Goal: Task Accomplishment & Management: Complete application form

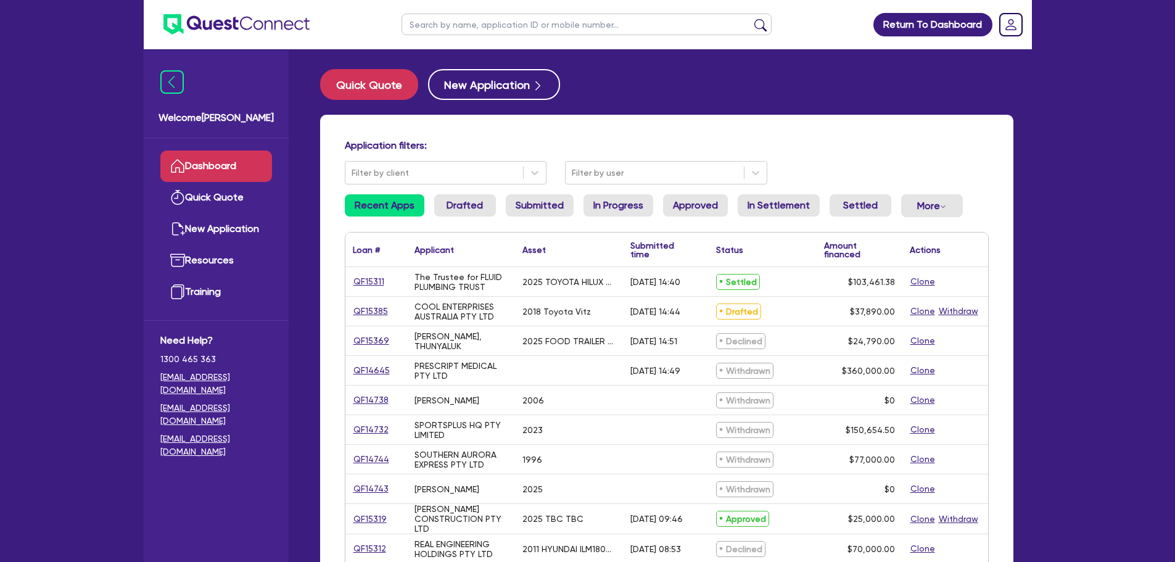
click at [208, 169] on link "Dashboard" at bounding box center [216, 165] width 112 height 31
click at [212, 165] on link "Dashboard" at bounding box center [216, 165] width 112 height 31
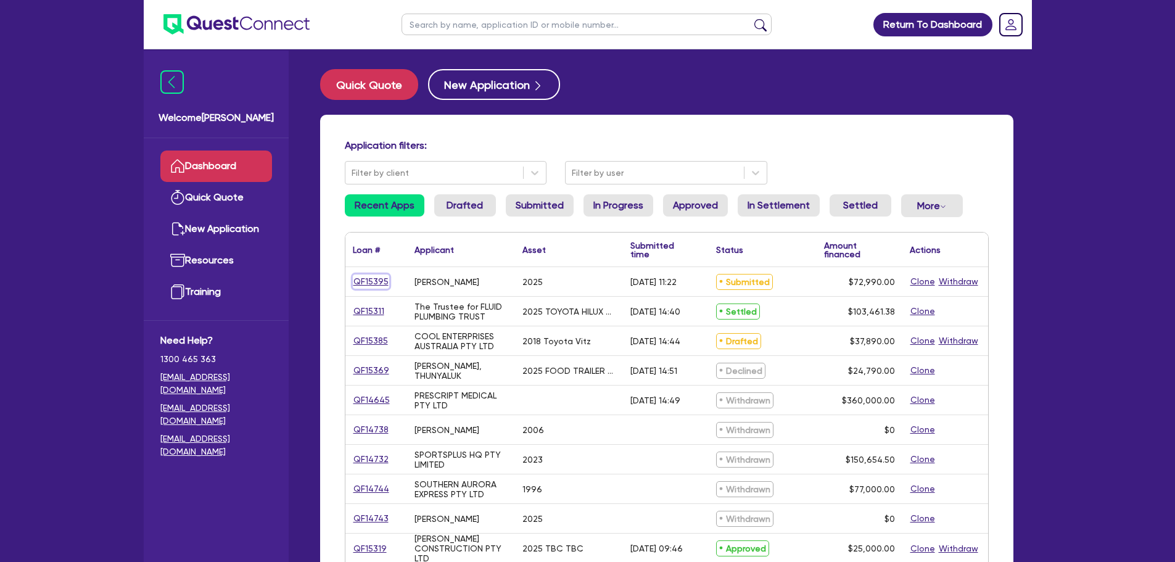
click at [370, 281] on link "QF15395" at bounding box center [371, 281] width 36 height 14
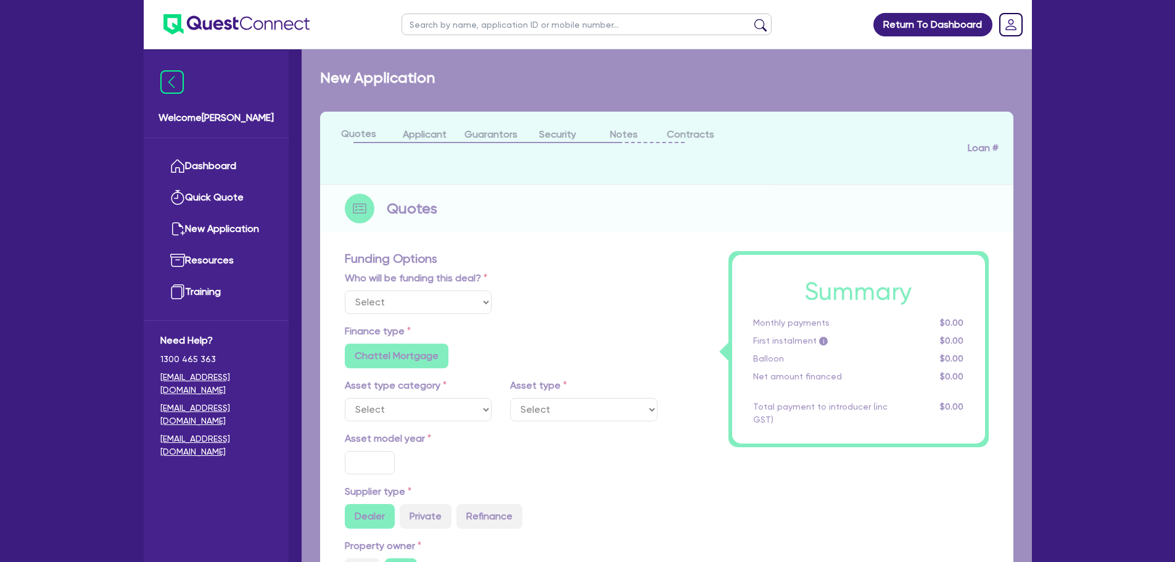
select select "Quest Finance - Own Book"
select select "CARS_AND_LIGHT_TRUCKS"
type input "2025"
type input "72,990"
type input "30"
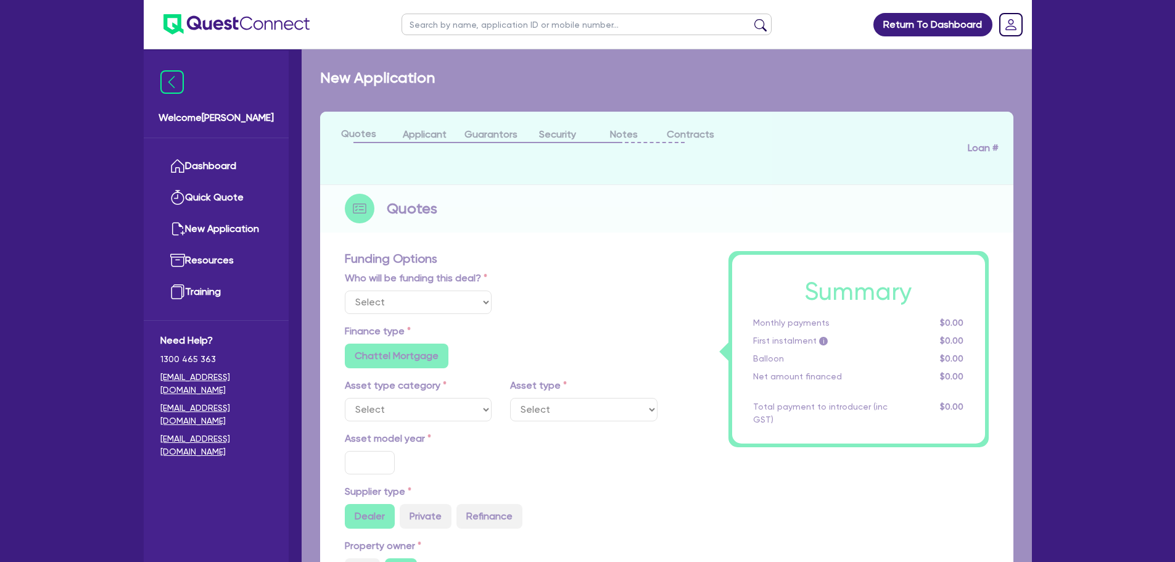
type input "21,897"
type input "17.99"
select select "PASSENGER_VEHICLES"
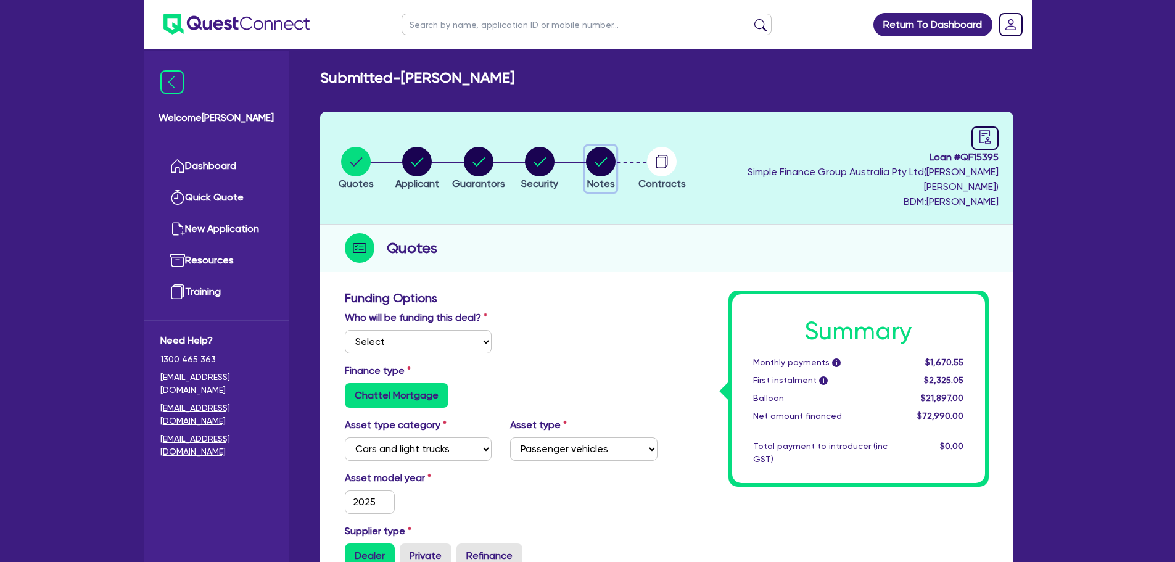
click at [611, 155] on circle "button" at bounding box center [601, 162] width 30 height 30
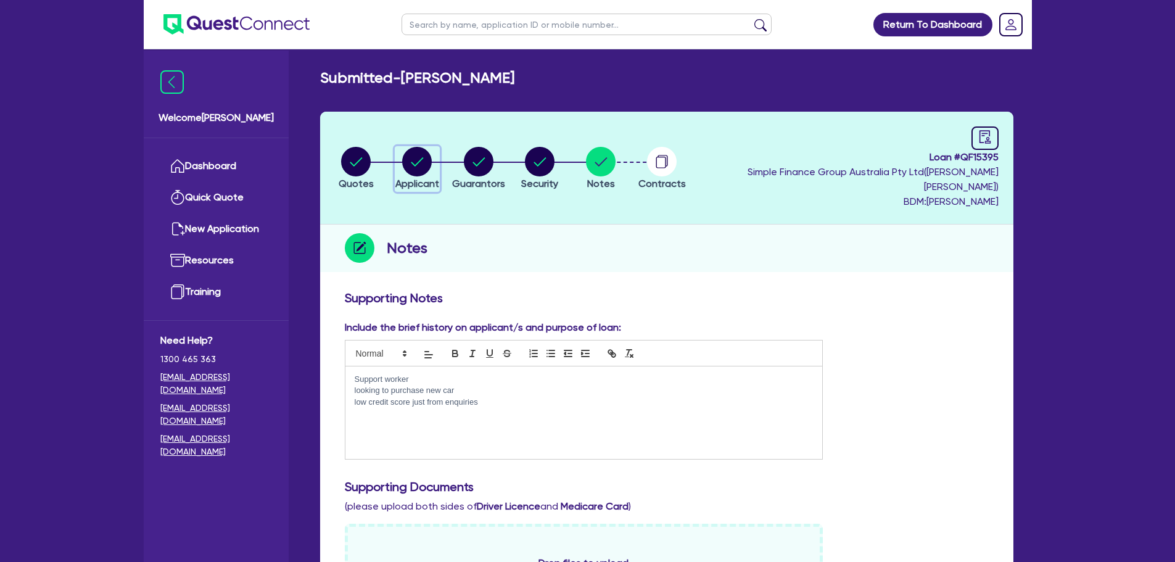
click at [421, 157] on icon "button" at bounding box center [417, 161] width 12 height 9
select select "SOLE_TRADER"
select select "HEALTH_BEAUTY"
select select "OTHER_HEALTH_BEAUTY"
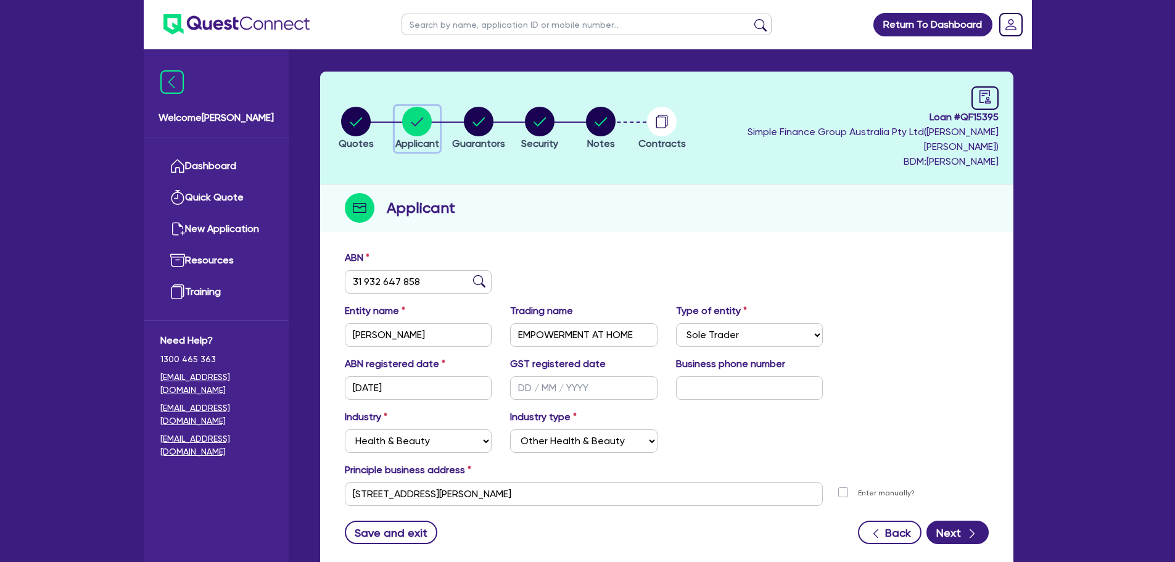
scroll to position [62, 0]
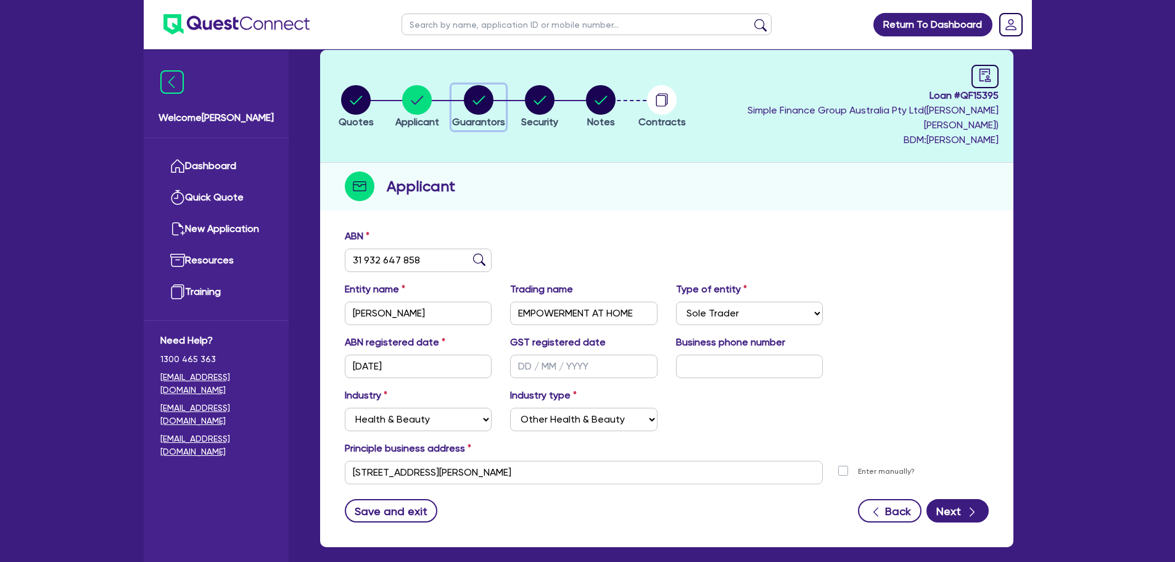
click at [493, 98] on circle "button" at bounding box center [479, 100] width 30 height 30
select select "MS"
select select "VIC"
select select "SINGLE"
select select "CASH"
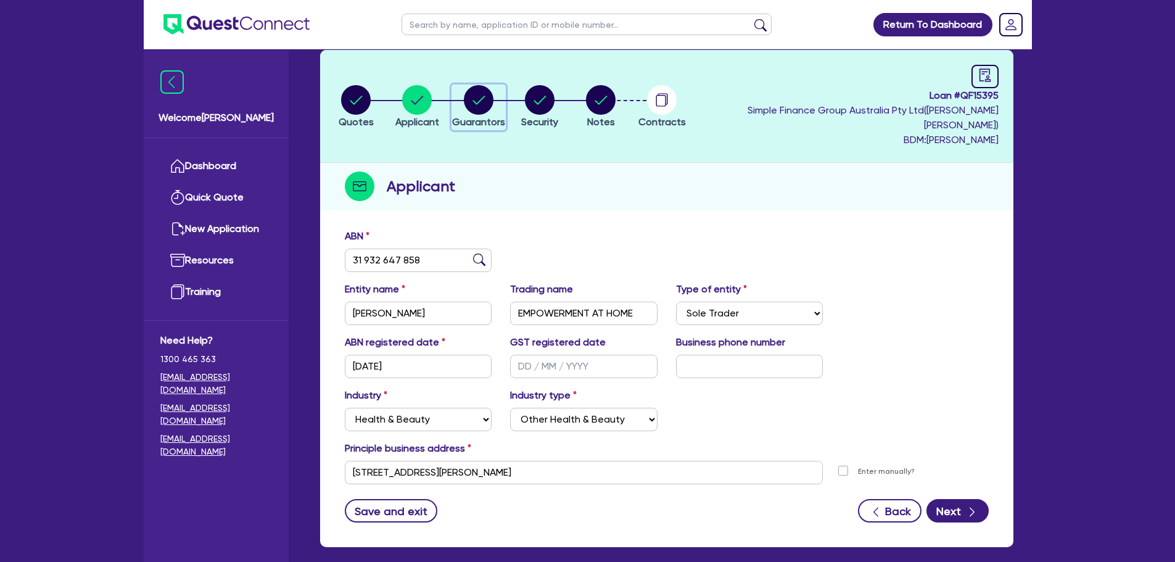
select select "VEHICLE"
select select "HOUSEHOLD_PERSONAL"
select select "OTHER"
select select "PERSONAL_LOAN"
select select "CREDIT_CARD"
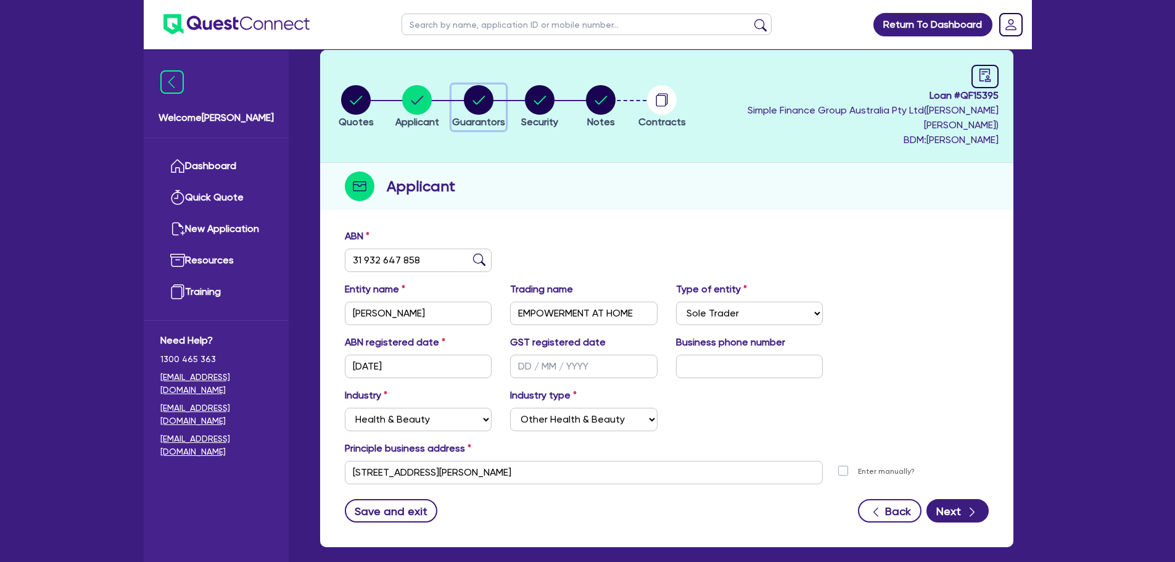
select select "VEHICLE_LOAN"
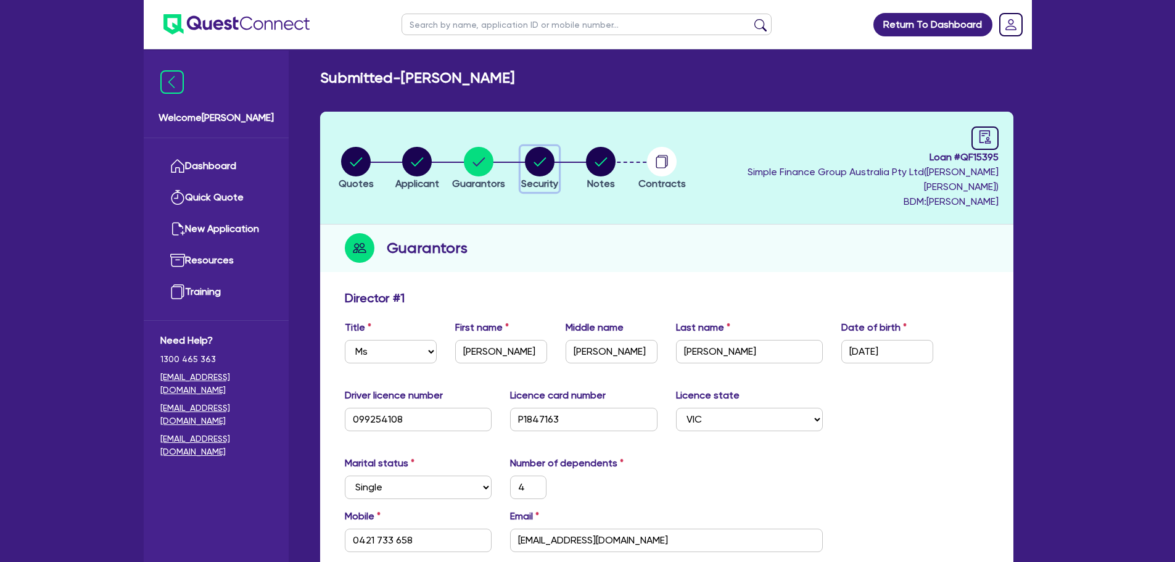
click at [548, 158] on circle "button" at bounding box center [540, 162] width 30 height 30
select select "CARS_AND_LIGHT_TRUCKS"
select select "PASSENGER_VEHICLES"
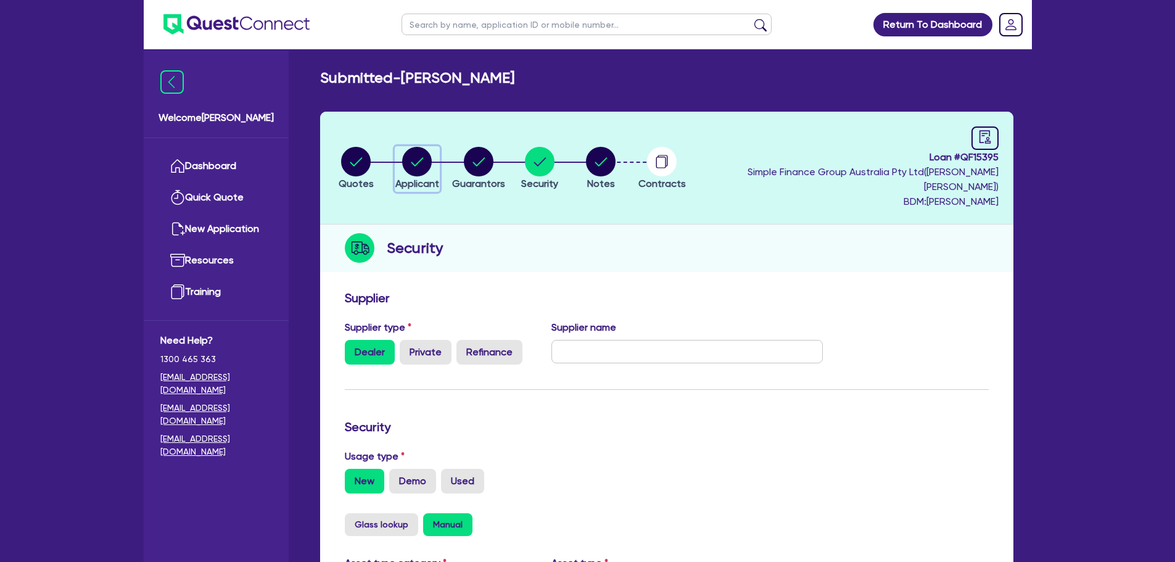
click at [416, 161] on circle "button" at bounding box center [417, 162] width 30 height 30
select select "SOLE_TRADER"
select select "HEALTH_BEAUTY"
select select "OTHER_HEALTH_BEAUTY"
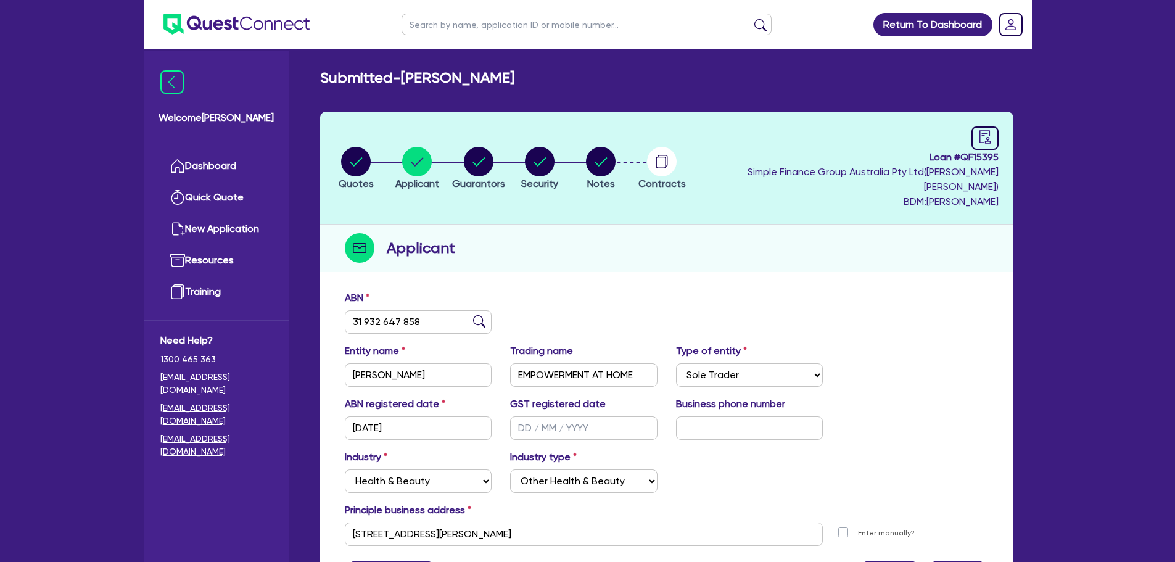
click at [631, 147] on li "Notes" at bounding box center [600, 167] width 61 height 43
click at [600, 134] on header "Quotes Applicant [GEOGRAPHIC_DATA] Security Notes Contracts Loan # QF15395 Simp…" at bounding box center [666, 168] width 693 height 113
click at [615, 158] on circle "button" at bounding box center [601, 162] width 30 height 30
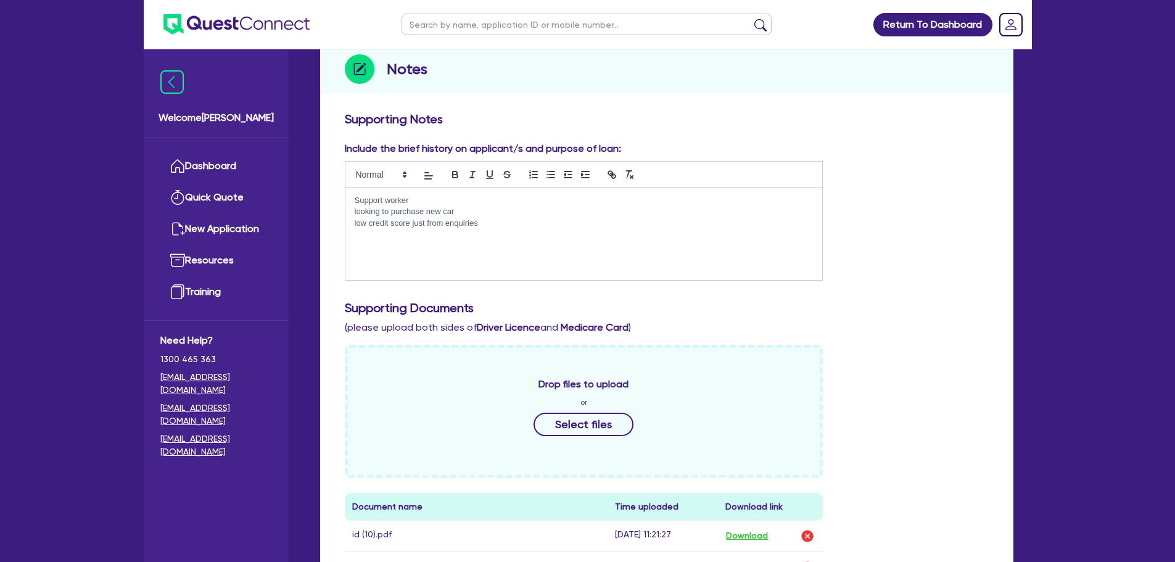
scroll to position [308, 0]
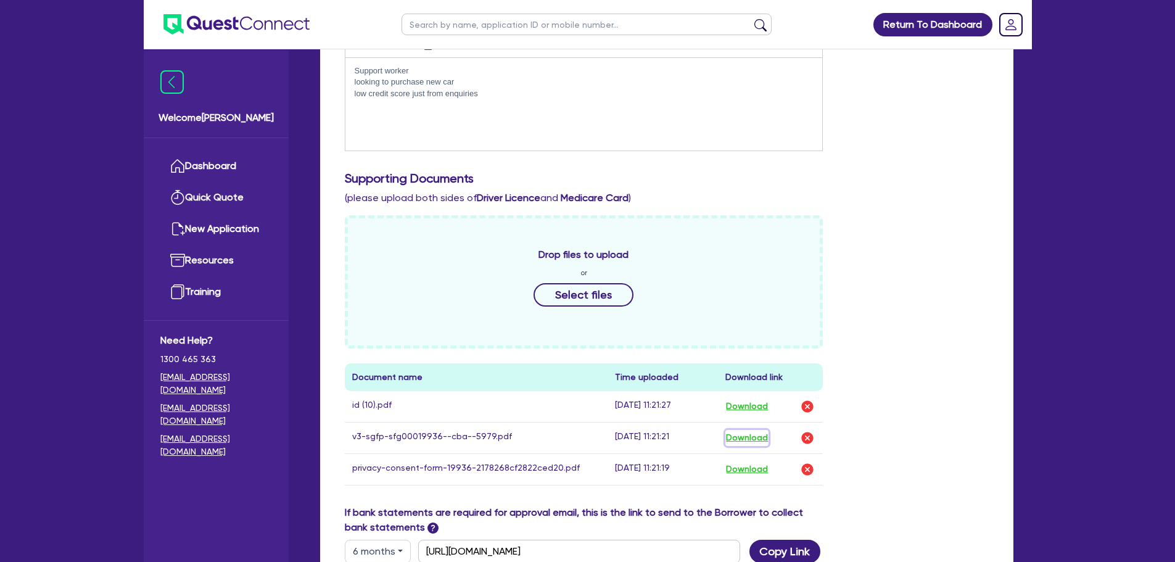
click at [747, 430] on button "Download" at bounding box center [746, 438] width 43 height 16
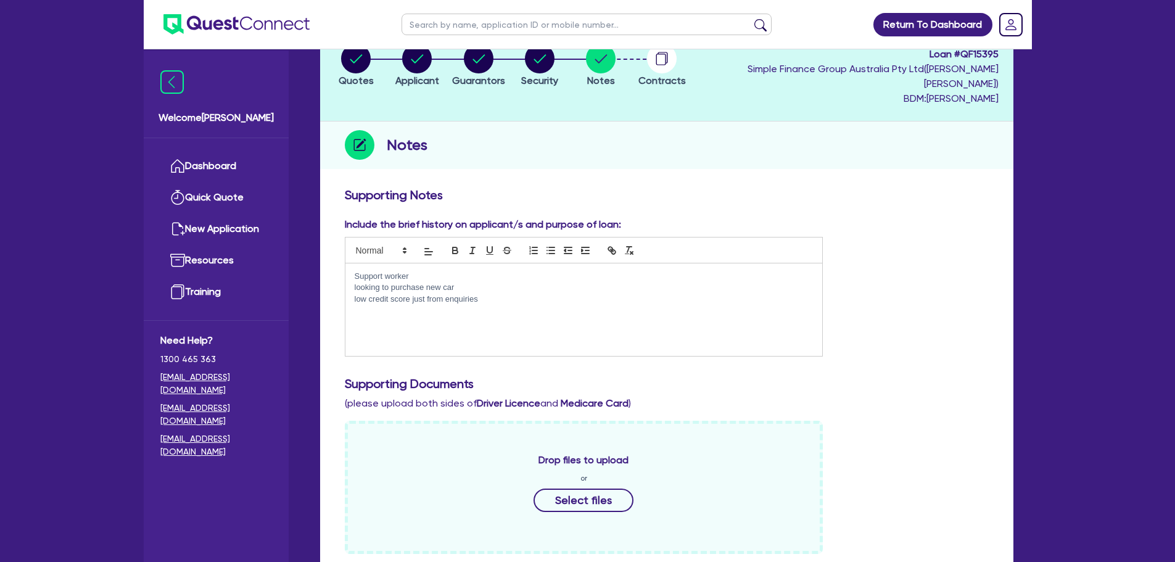
scroll to position [0, 0]
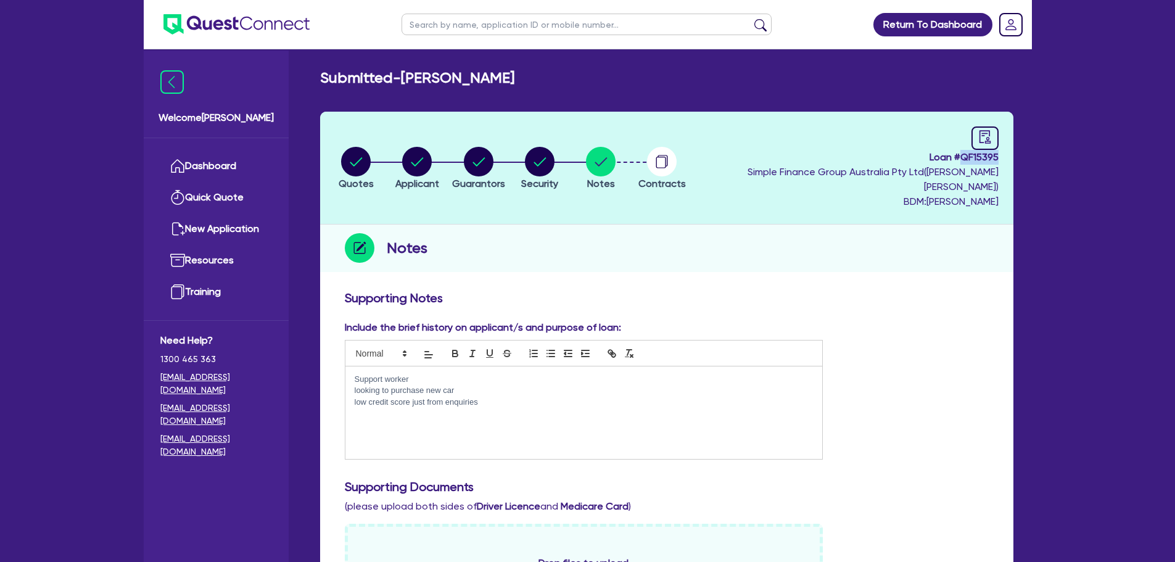
drag, startPoint x: 962, startPoint y: 157, endPoint x: 1011, endPoint y: 157, distance: 48.7
click at [1011, 157] on header "Quotes Applicant [GEOGRAPHIC_DATA] Security Notes Contracts Loan # QF15395 Simp…" at bounding box center [666, 168] width 693 height 113
copy span "QF15395"
click at [554, 162] on circle "button" at bounding box center [540, 162] width 30 height 30
select select "CARS_AND_LIGHT_TRUCKS"
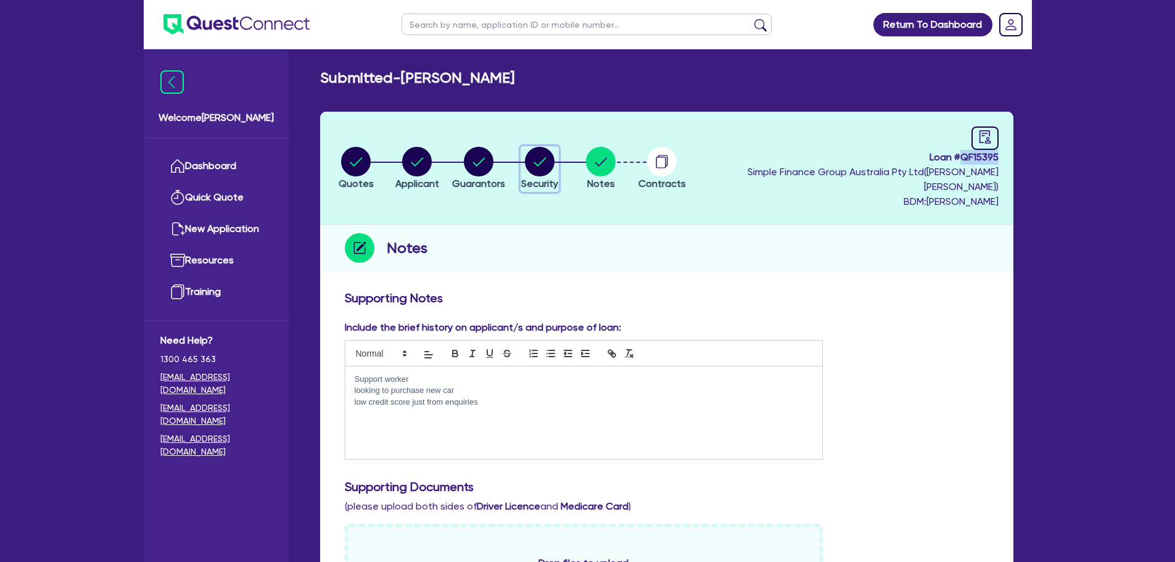
select select "PASSENGER_VEHICLES"
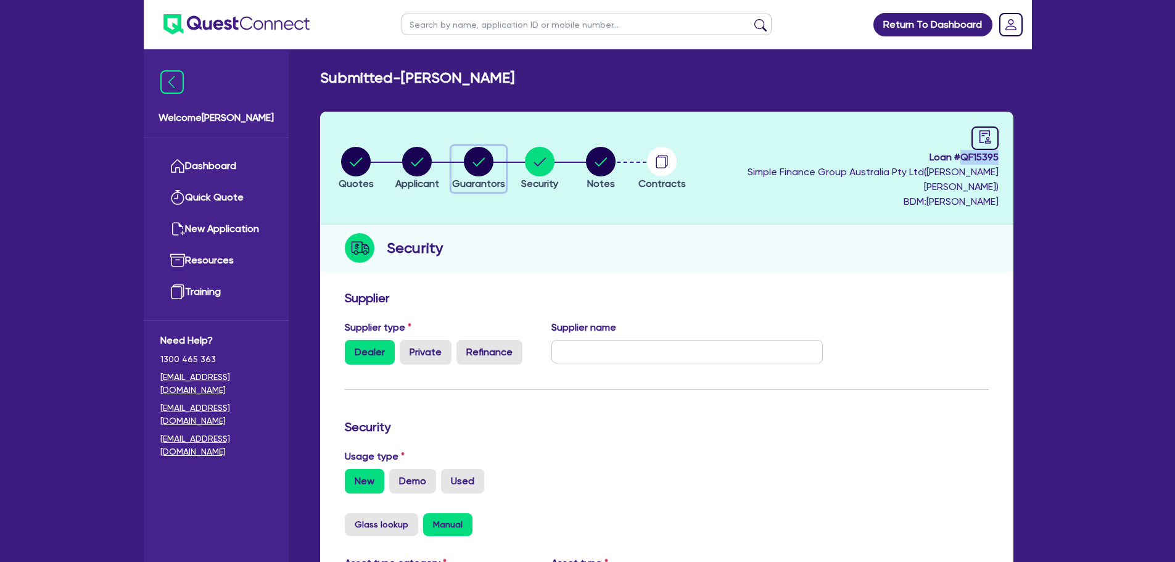
click at [493, 147] on circle "button" at bounding box center [479, 162] width 30 height 30
select select "MS"
select select "VIC"
select select "SINGLE"
select select "CASH"
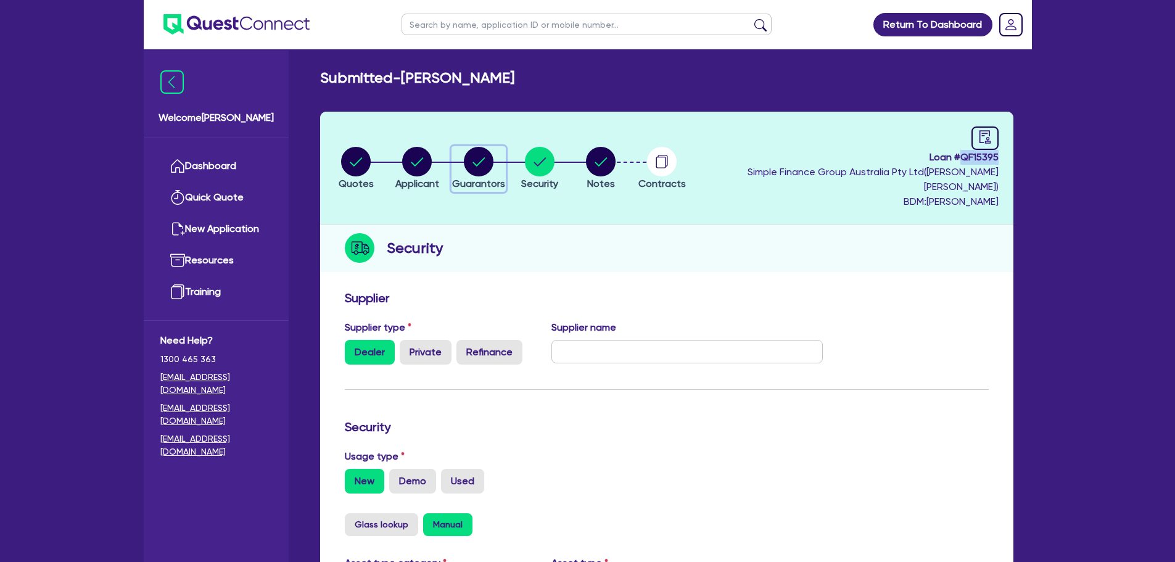
select select "VEHICLE"
select select "HOUSEHOLD_PERSONAL"
select select "OTHER"
select select "PERSONAL_LOAN"
select select "CREDIT_CARD"
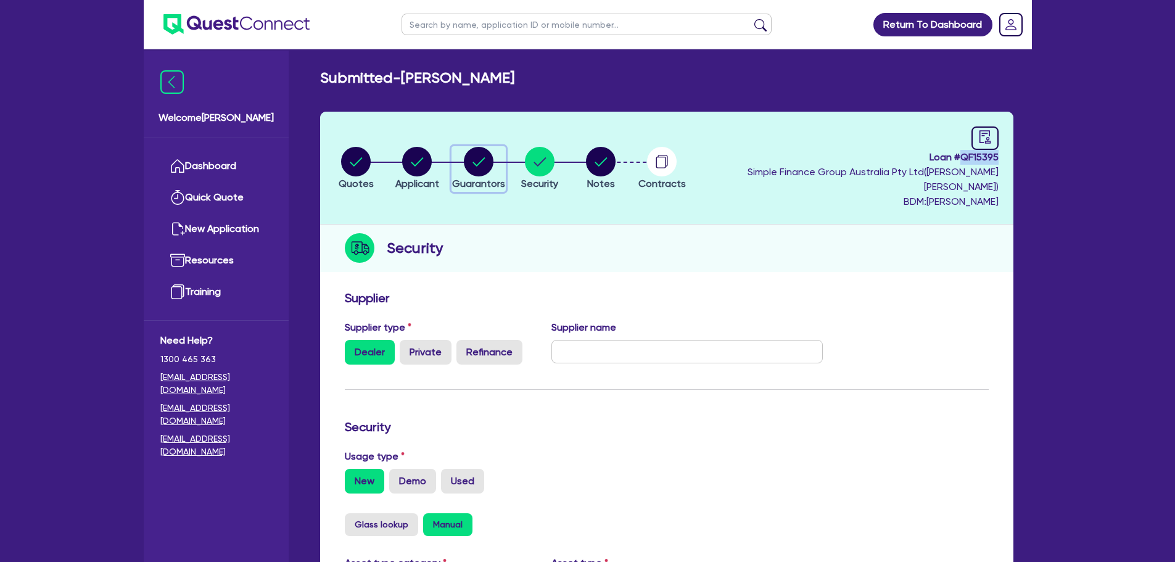
select select "VEHICLE_LOAN"
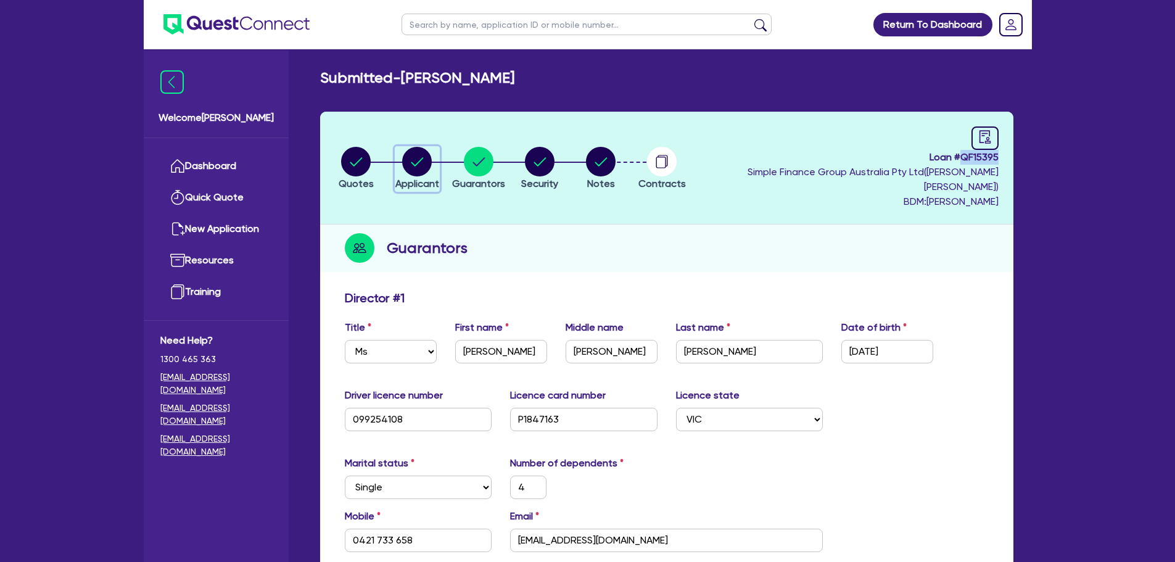
click at [413, 160] on circle "button" at bounding box center [417, 162] width 30 height 30
select select "SOLE_TRADER"
select select "HEALTH_BEAUTY"
select select "OTHER_HEALTH_BEAUTY"
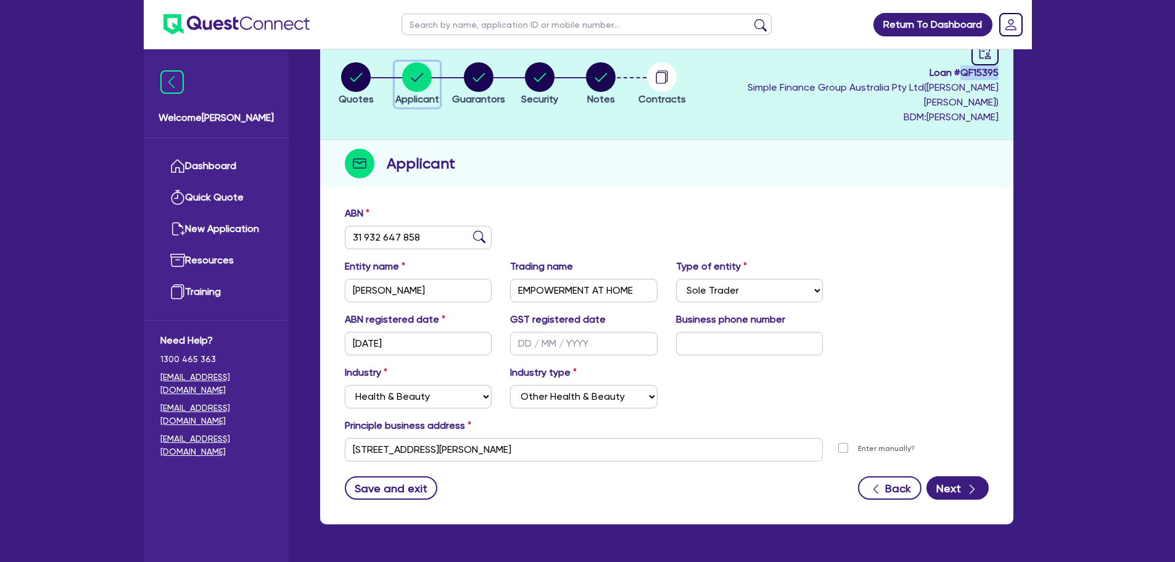
scroll to position [107, 0]
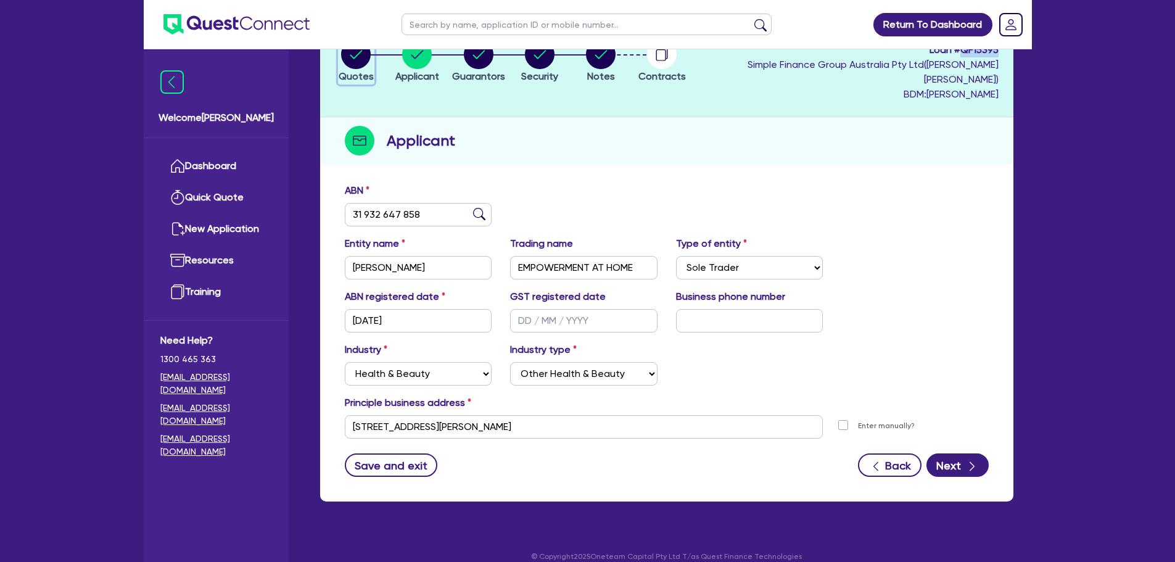
click at [355, 70] on span "Quotes" at bounding box center [356, 76] width 35 height 12
select select "Quest Finance - Own Book"
select select "CARS_AND_LIGHT_TRUCKS"
select select "PASSENGER_VEHICLES"
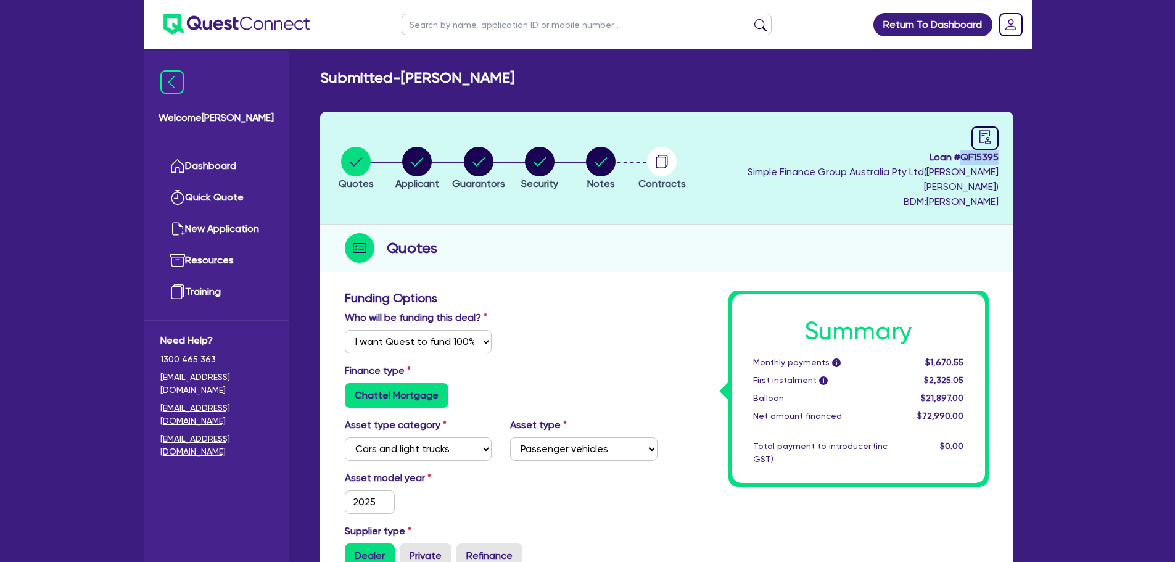
click at [534, 148] on li "Security" at bounding box center [539, 167] width 61 height 43
click at [554, 163] on circle "button" at bounding box center [540, 162] width 30 height 30
select select "CARS_AND_LIGHT_TRUCKS"
select select "PASSENGER_VEHICLES"
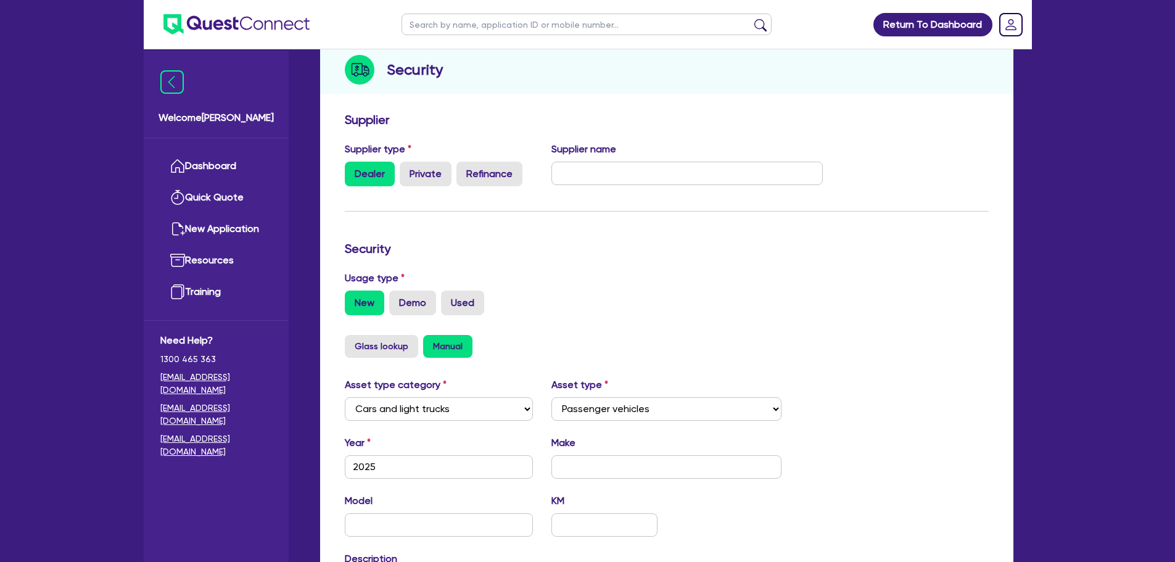
scroll to position [32, 0]
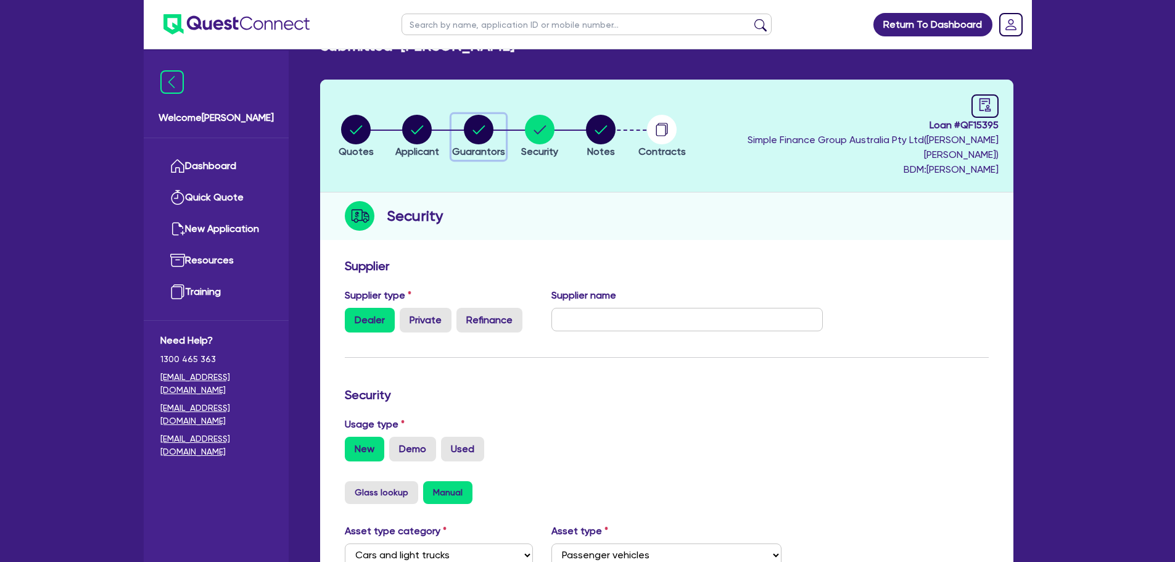
click at [486, 115] on circle "button" at bounding box center [479, 130] width 30 height 30
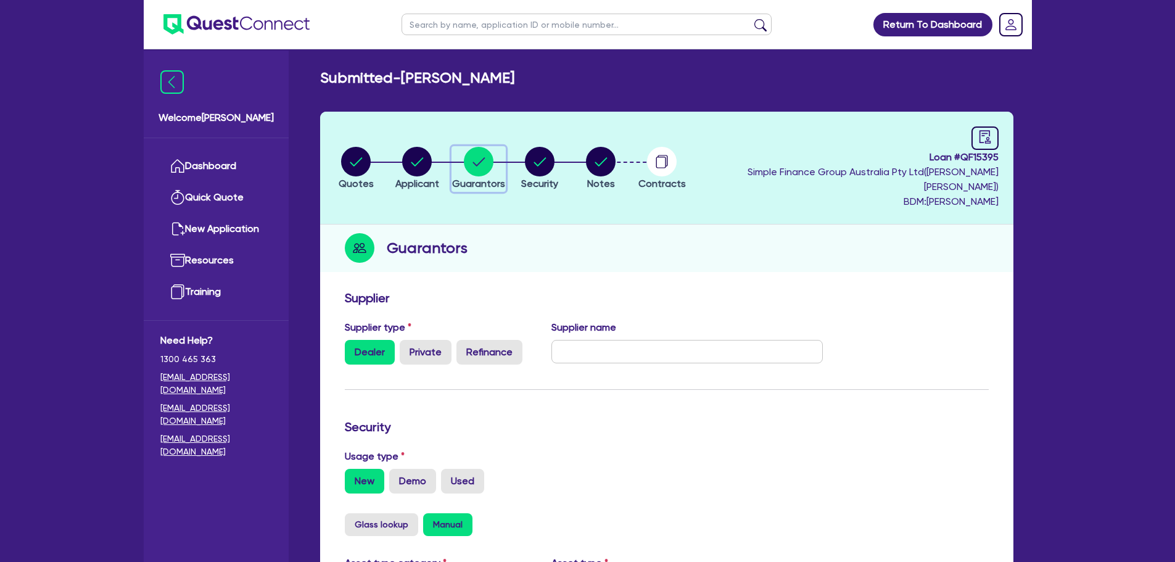
select select "MS"
select select "VIC"
select select "SINGLE"
select select "CASH"
select select "VEHICLE"
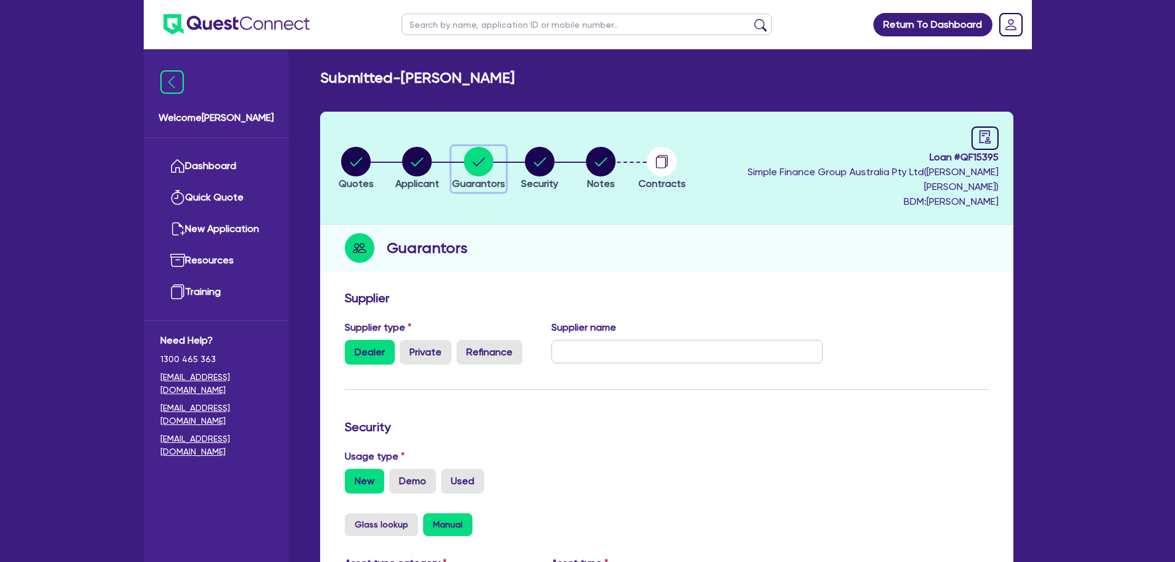
select select "HOUSEHOLD_PERSONAL"
select select "OTHER"
select select "PERSONAL_LOAN"
select select "CREDIT_CARD"
select select "VEHICLE_LOAN"
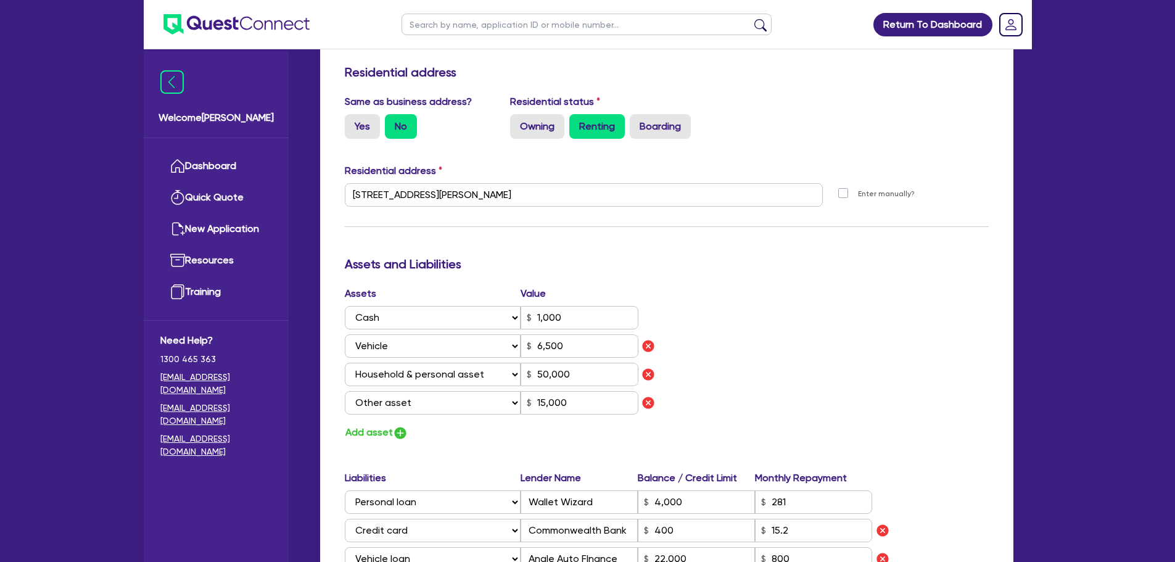
scroll to position [617, 0]
